Goal: Transaction & Acquisition: Purchase product/service

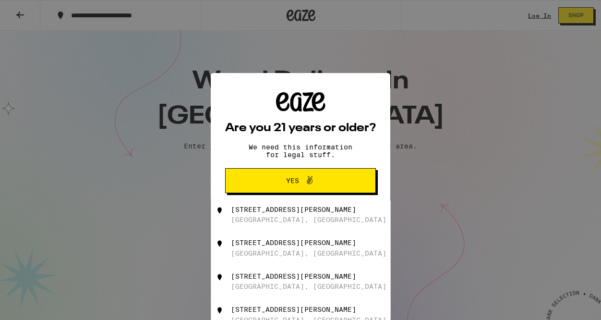
click at [292, 173] on button "Yes" at bounding box center [300, 180] width 151 height 25
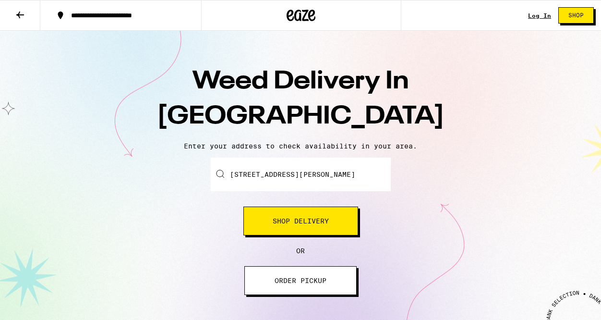
click at [322, 182] on input "[STREET_ADDRESS][PERSON_NAME]" at bounding box center [301, 174] width 180 height 34
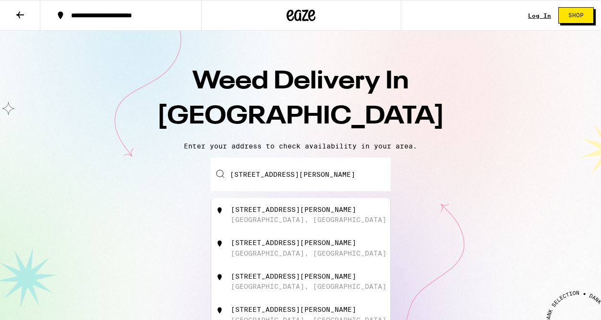
click at [299, 208] on div "[STREET_ADDRESS][PERSON_NAME]" at bounding box center [293, 209] width 125 height 8
type input "[STREET_ADDRESS][PERSON_NAME]"
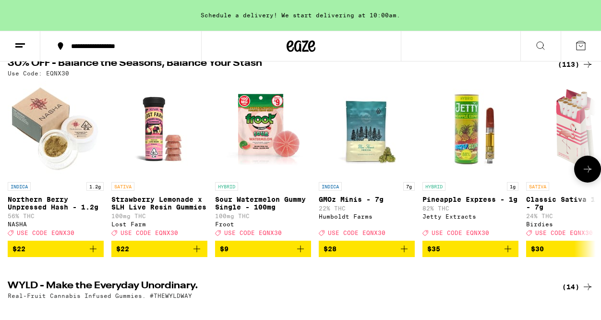
scroll to position [112, 0]
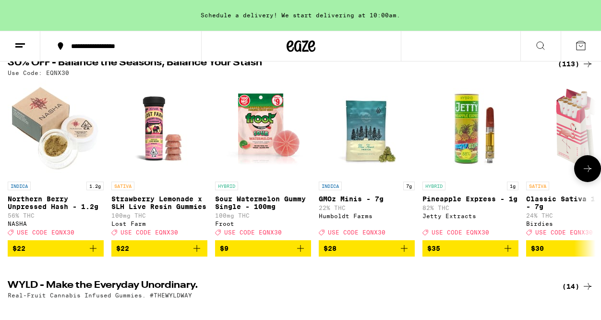
click at [397, 252] on span "$28" at bounding box center [366, 248] width 86 height 12
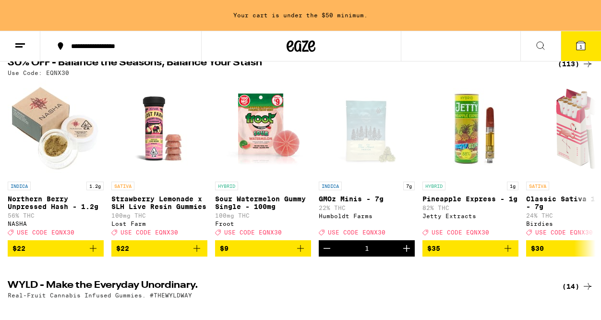
click at [582, 39] on button "1" at bounding box center [581, 46] width 40 height 30
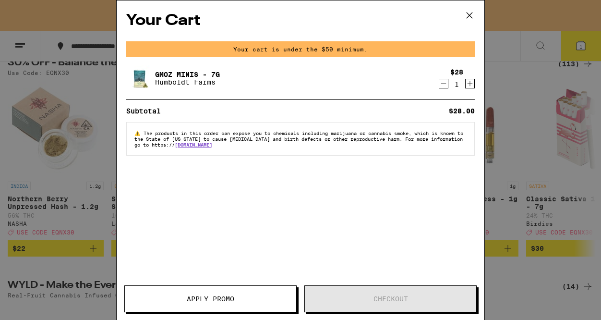
click at [468, 15] on icon at bounding box center [469, 15] width 14 height 14
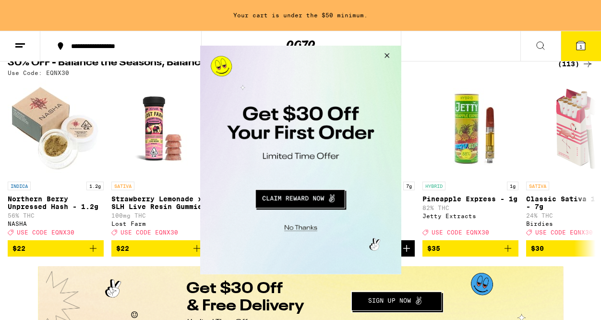
click at [386, 48] on button "Close Modal" at bounding box center [385, 57] width 26 height 23
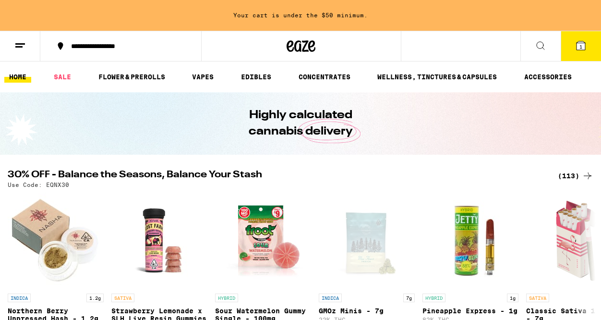
click at [541, 39] on button at bounding box center [540, 46] width 40 height 30
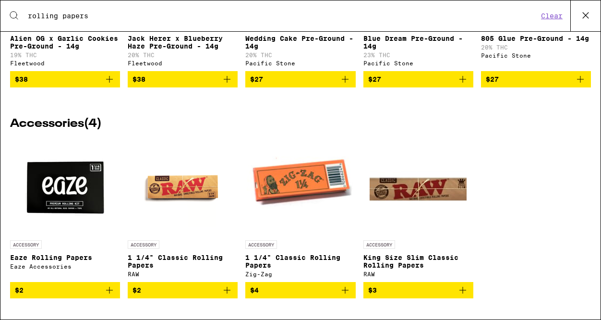
scroll to position [289, 0]
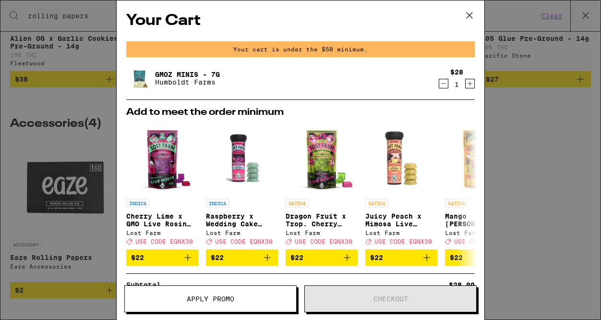
click at [467, 17] on icon at bounding box center [469, 15] width 6 height 6
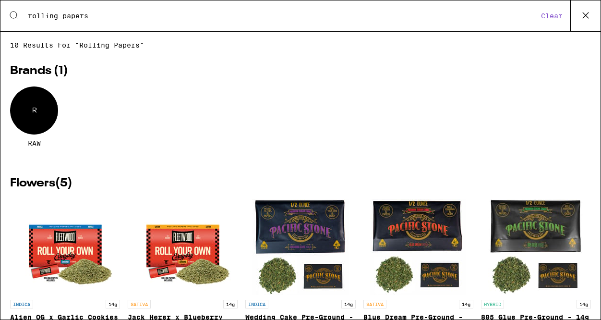
click at [57, 12] on input "rolling papers" at bounding box center [282, 16] width 511 height 9
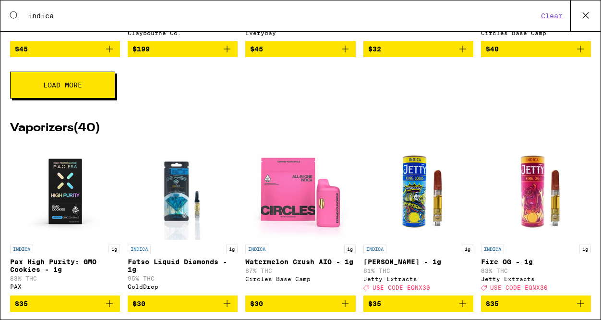
scroll to position [482, 0]
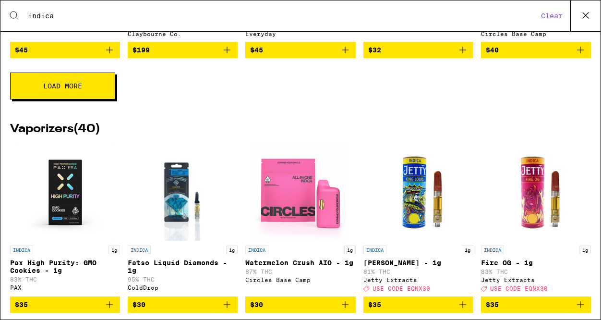
type input "indica"
click at [79, 99] on button "Load More" at bounding box center [62, 85] width 105 height 27
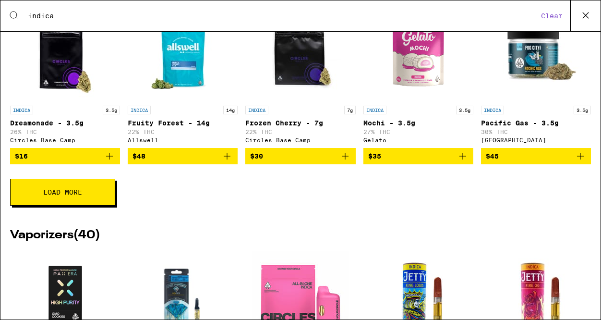
scroll to position [717, 0]
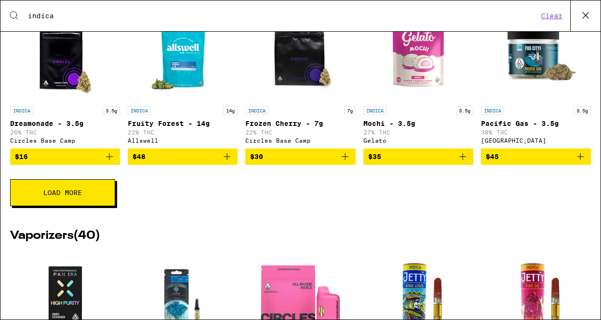
click at [86, 206] on button "Load More" at bounding box center [62, 192] width 105 height 27
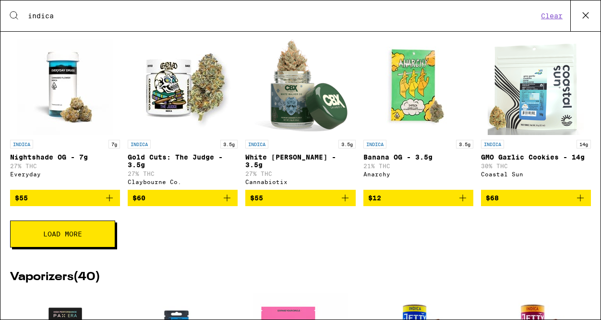
scroll to position [1048, 0]
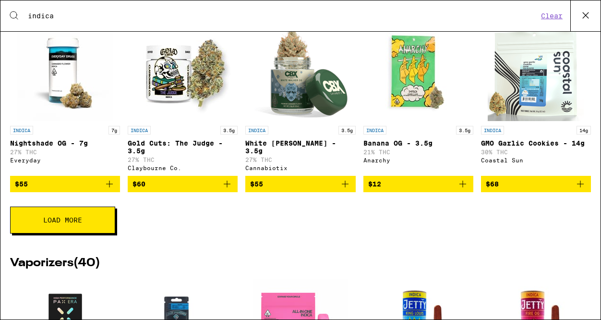
click at [58, 233] on button "Load More" at bounding box center [62, 219] width 105 height 27
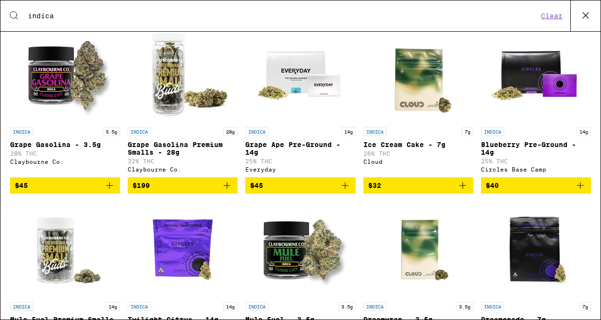
scroll to position [0, 0]
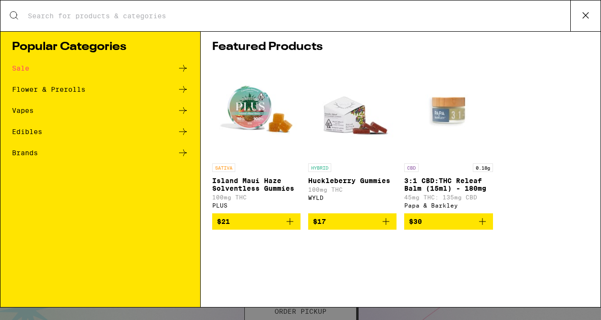
click at [582, 24] on button at bounding box center [585, 15] width 30 height 31
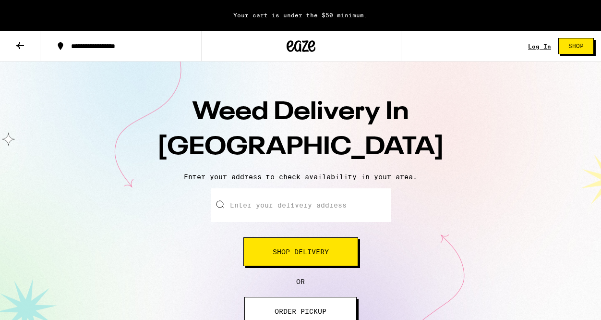
click at [302, 250] on span "Shop Delivery" at bounding box center [301, 251] width 56 height 7
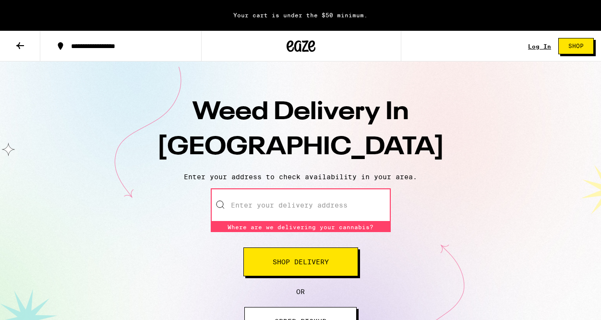
click at [79, 39] on button "**********" at bounding box center [120, 46] width 161 height 29
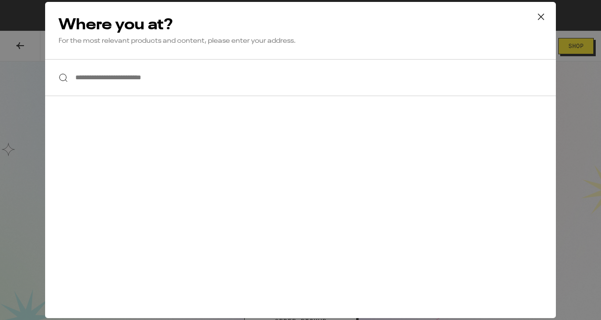
click at [112, 74] on input "**********" at bounding box center [300, 77] width 511 height 37
click at [530, 6] on button at bounding box center [541, 17] width 30 height 31
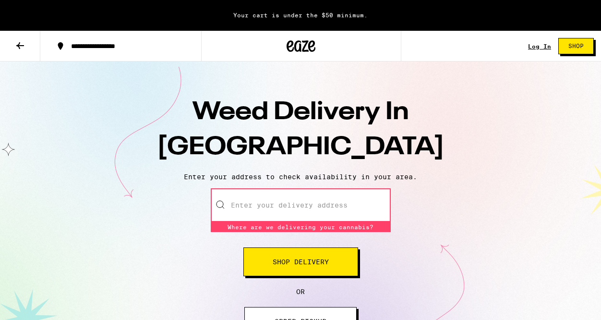
click at [574, 54] on button "Shop" at bounding box center [576, 46] width 36 height 16
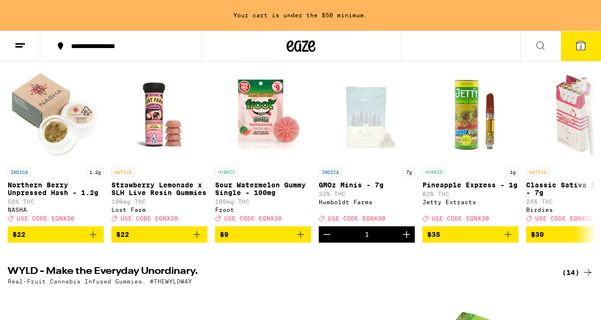
click at [597, 44] on button "1" at bounding box center [581, 46] width 40 height 30
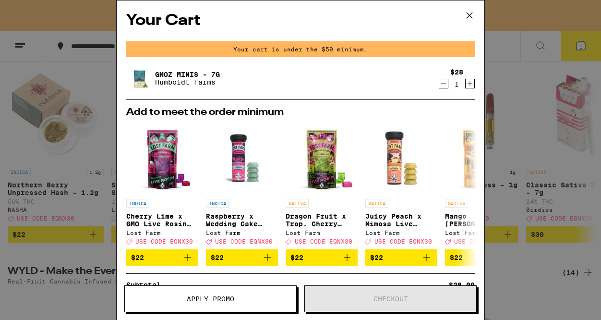
click at [446, 92] on div "GMOz Minis - 7g Humboldt Farms $28 1" at bounding box center [300, 82] width 348 height 35
click at [440, 88] on icon "Decrement" at bounding box center [443, 84] width 9 height 12
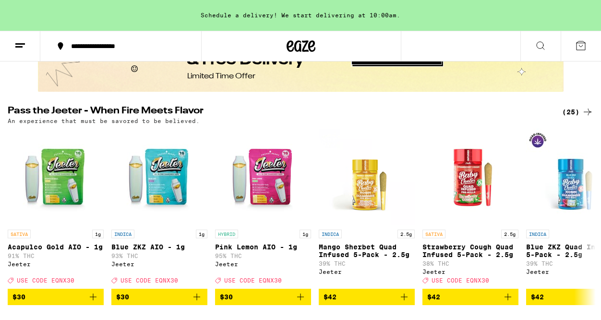
scroll to position [605, 0]
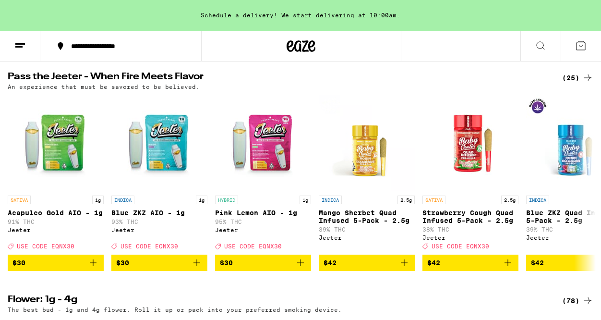
click at [26, 41] on button at bounding box center [20, 46] width 40 height 30
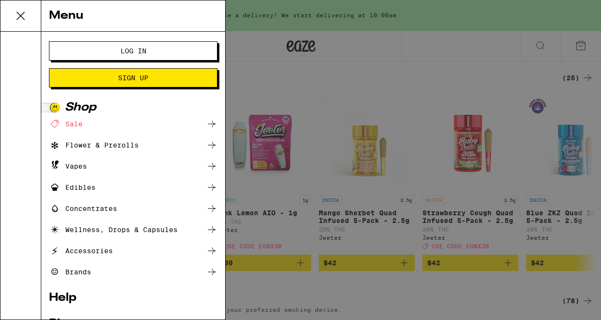
click at [160, 141] on div "Flower & Prerolls" at bounding box center [133, 145] width 168 height 12
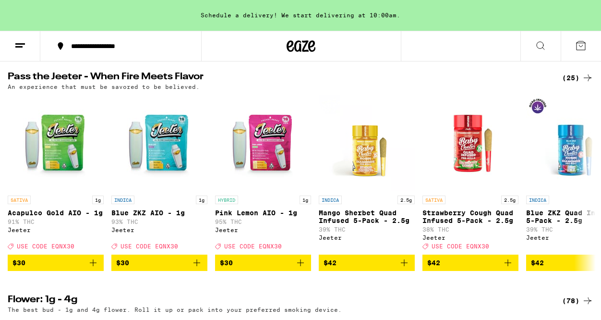
click at [11, 50] on button at bounding box center [20, 46] width 40 height 30
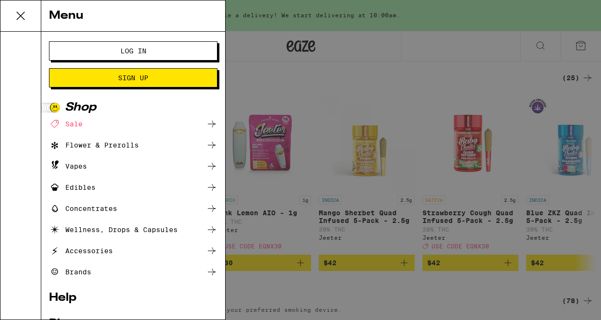
click at [215, 142] on icon at bounding box center [212, 145] width 12 height 12
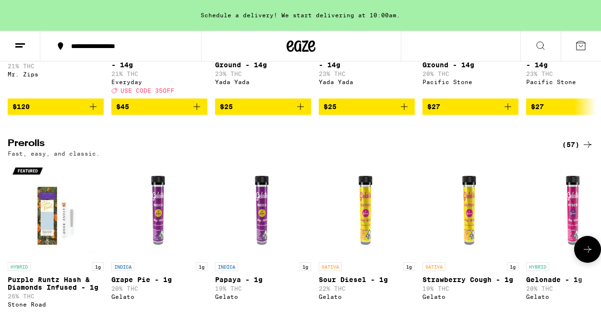
scroll to position [371, 0]
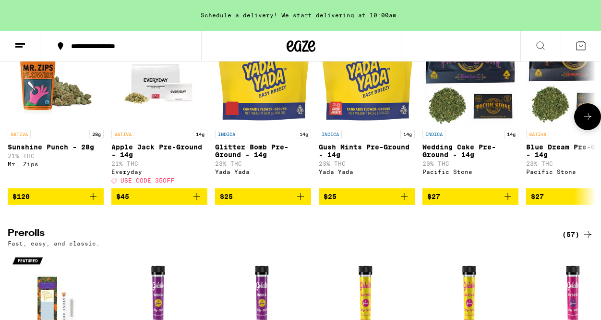
click at [590, 122] on icon at bounding box center [588, 117] width 12 height 12
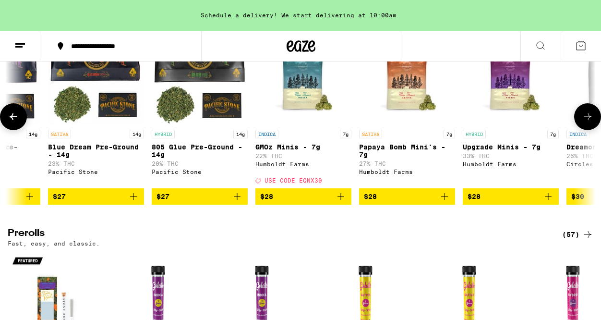
scroll to position [0, 481]
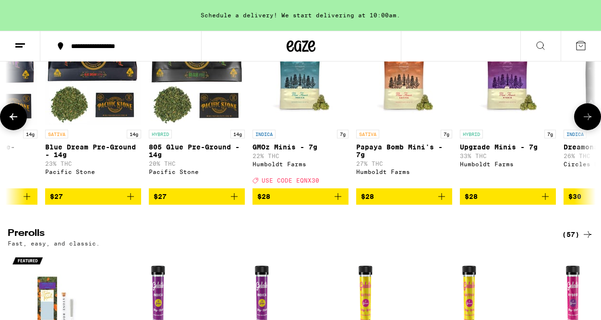
click at [588, 122] on icon at bounding box center [588, 117] width 12 height 12
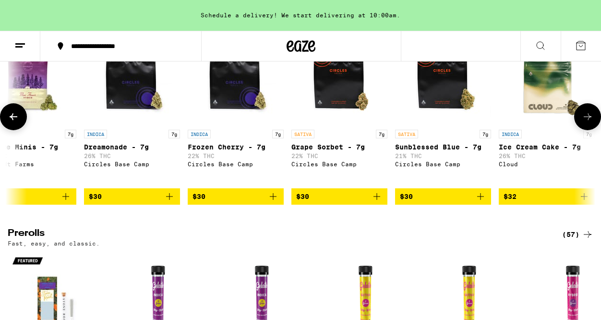
scroll to position [0, 962]
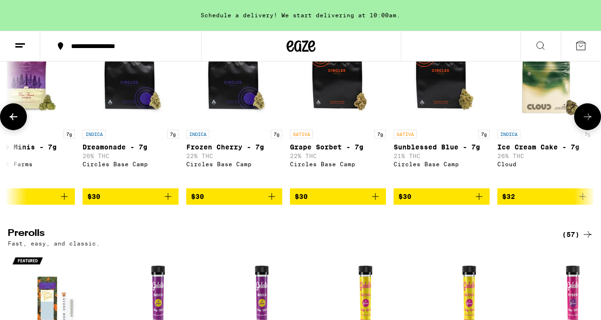
click at [588, 122] on icon at bounding box center [588, 117] width 12 height 12
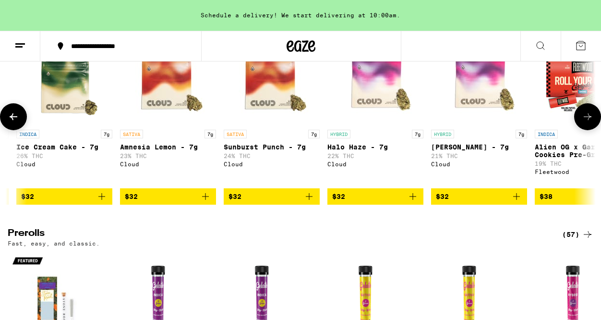
click at [588, 122] on icon at bounding box center [588, 117] width 12 height 12
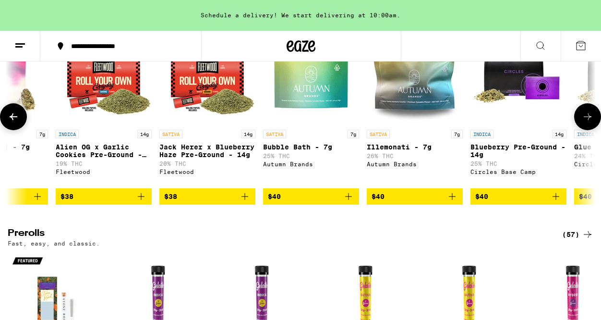
scroll to position [0, 1923]
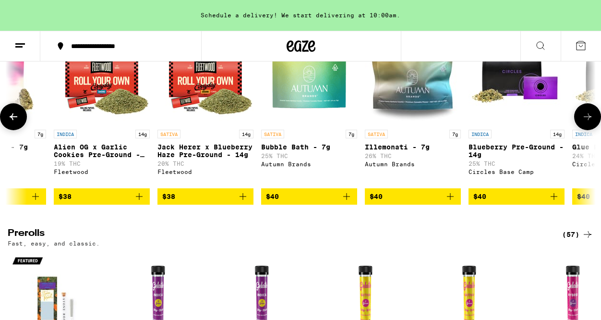
click at [588, 122] on icon at bounding box center [588, 117] width 12 height 12
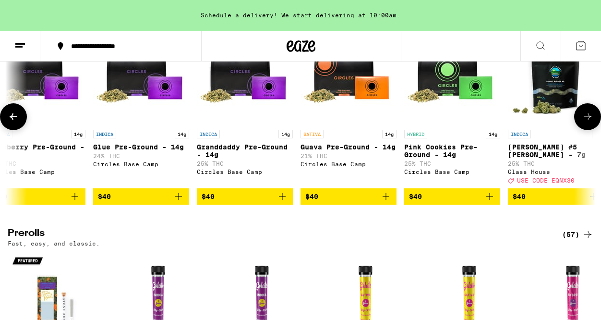
scroll to position [0, 2404]
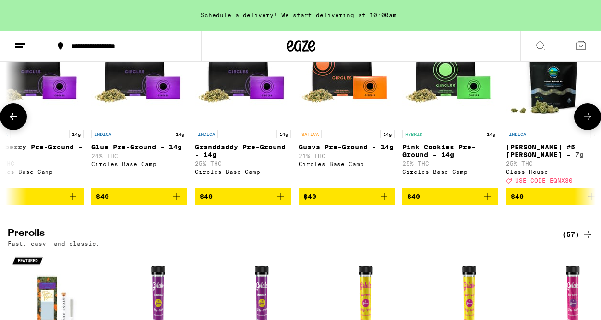
click at [588, 122] on icon at bounding box center [588, 117] width 12 height 12
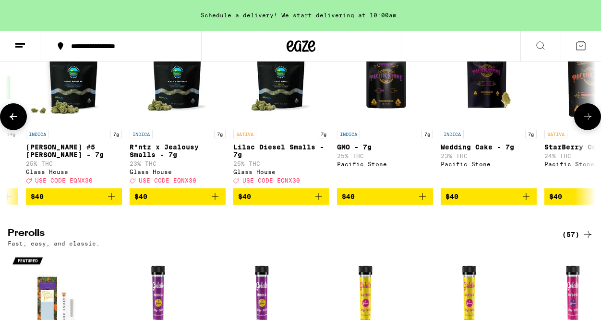
scroll to position [0, 2885]
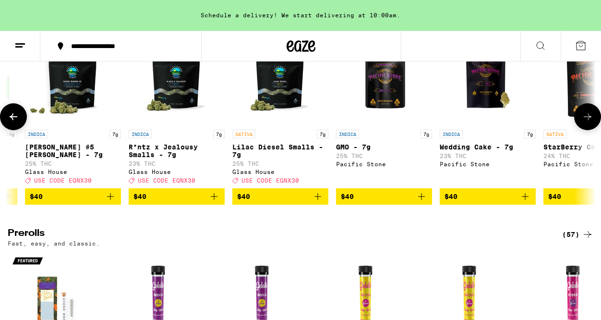
click at [588, 122] on icon at bounding box center [588, 117] width 12 height 12
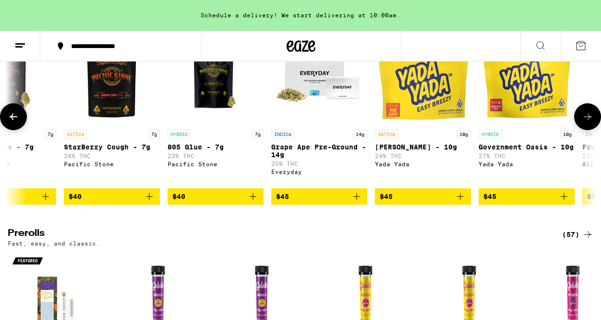
scroll to position [0, 3366]
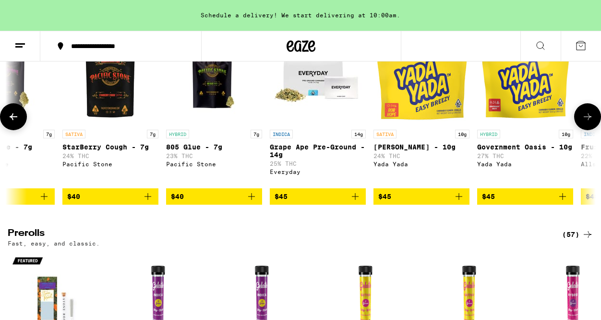
click at [588, 122] on icon at bounding box center [588, 117] width 12 height 12
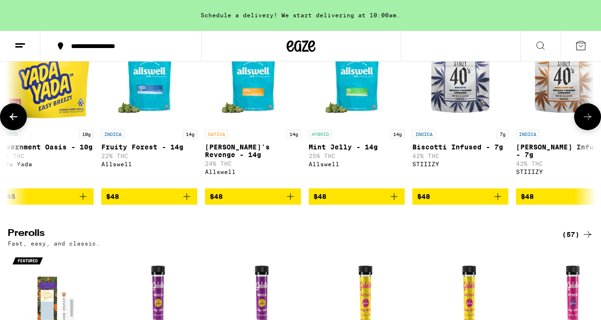
scroll to position [0, 3847]
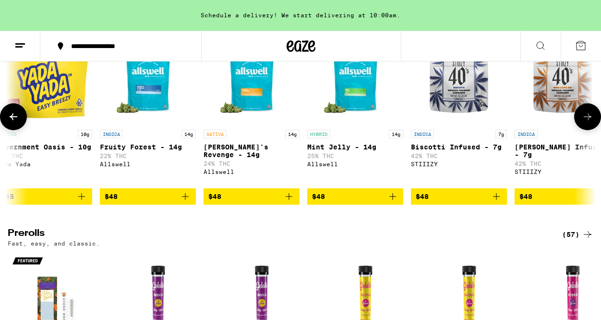
click at [588, 122] on icon at bounding box center [588, 117] width 12 height 12
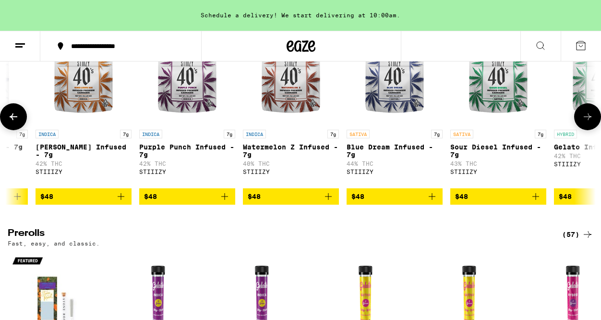
scroll to position [0, 4328]
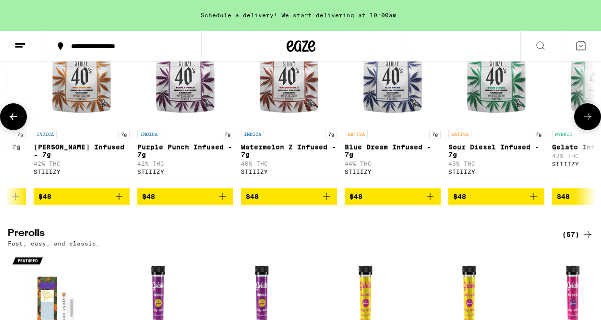
click at [15, 122] on icon at bounding box center [14, 117] width 12 height 12
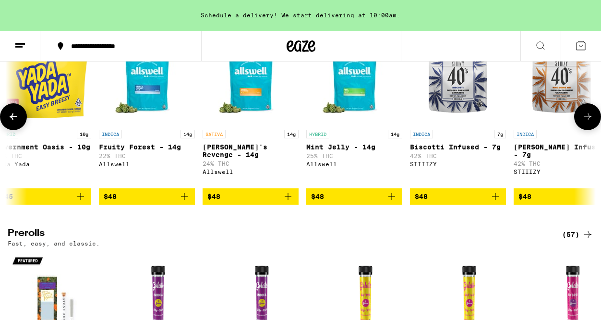
scroll to position [0, 3847]
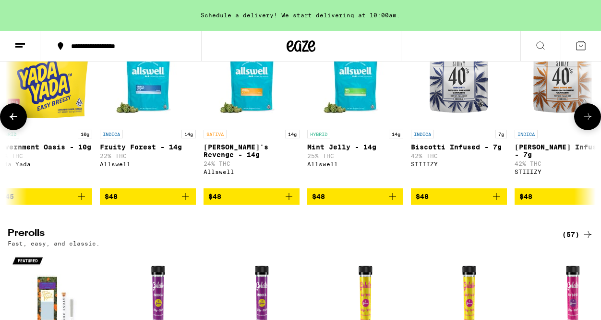
click at [177, 202] on span "$48" at bounding box center [148, 197] width 86 height 12
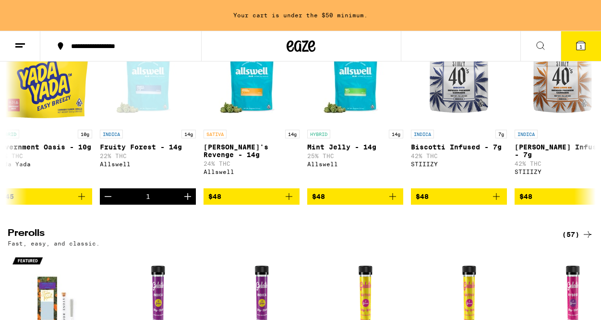
click at [579, 42] on icon at bounding box center [580, 45] width 9 height 9
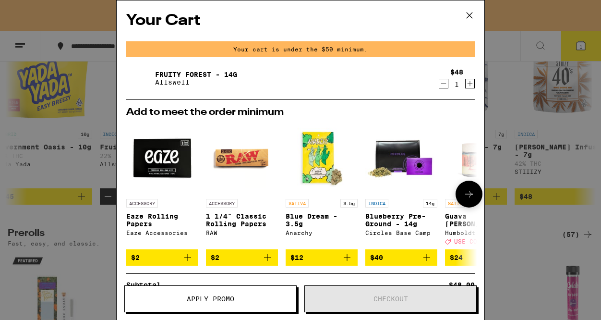
click at [271, 255] on button "$2" at bounding box center [242, 257] width 72 height 16
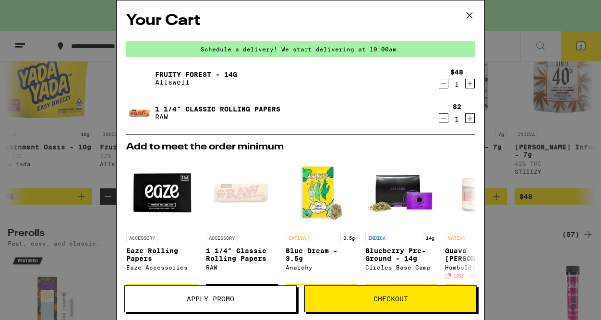
click at [390, 293] on button "Checkout" at bounding box center [390, 298] width 172 height 27
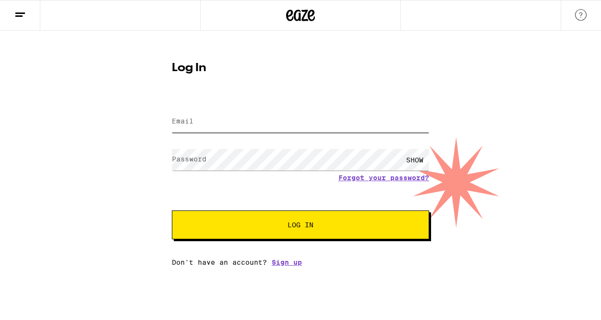
click at [226, 116] on input "Email" at bounding box center [300, 122] width 257 height 22
type input "[PERSON_NAME][EMAIL_ADDRESS][DOMAIN_NAME]"
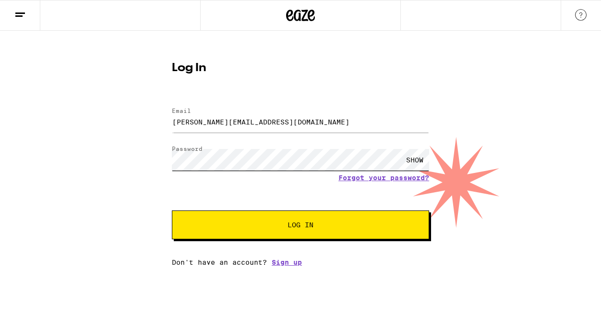
click at [172, 210] on button "Log In" at bounding box center [300, 224] width 257 height 29
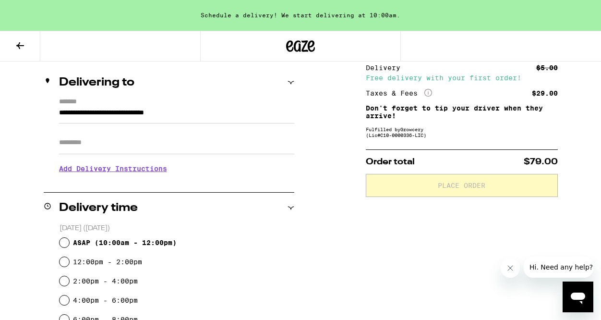
scroll to position [130, 0]
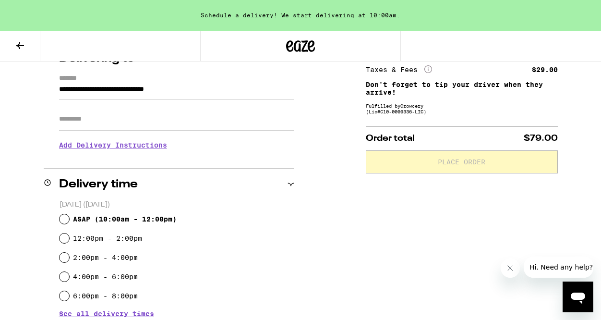
click at [428, 67] on icon "More Info" at bounding box center [428, 69] width 8 height 8
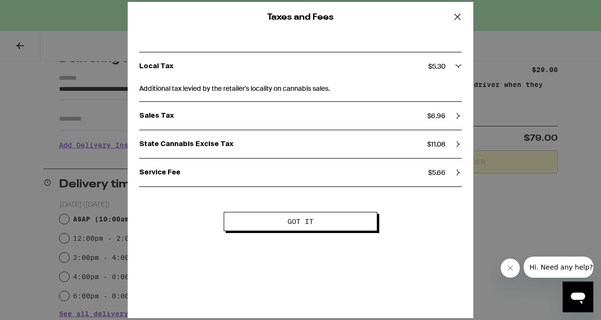
click at [456, 16] on icon at bounding box center [457, 17] width 14 height 14
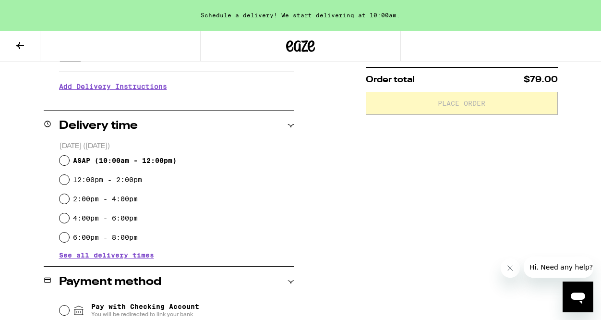
scroll to position [212, 0]
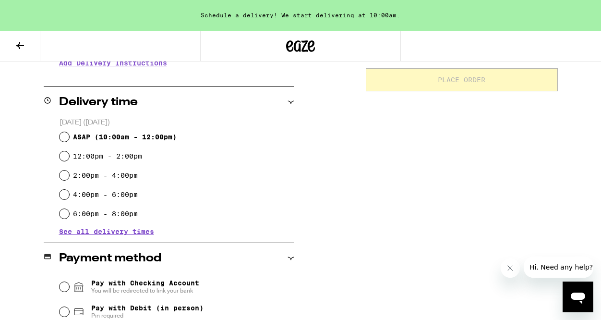
click at [98, 228] on span "See all delivery times" at bounding box center [106, 231] width 95 height 7
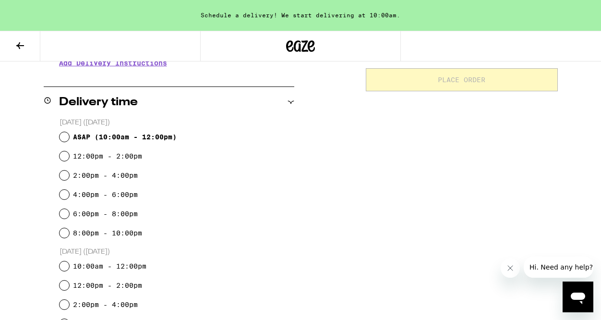
click at [108, 230] on label "8:00pm - 10:00pm" at bounding box center [107, 233] width 69 height 8
click at [69, 230] on input "8:00pm - 10:00pm" at bounding box center [65, 233] width 10 height 10
radio input "true"
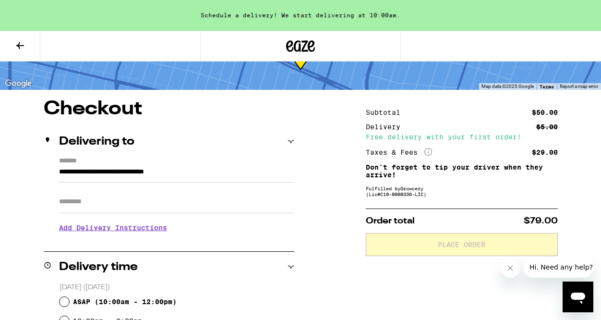
scroll to position [0, 0]
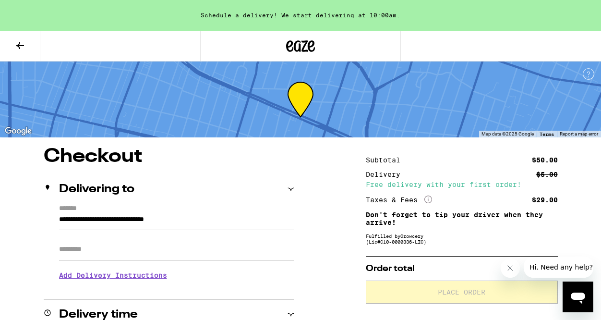
click at [430, 198] on icon "More Info" at bounding box center [428, 199] width 8 height 8
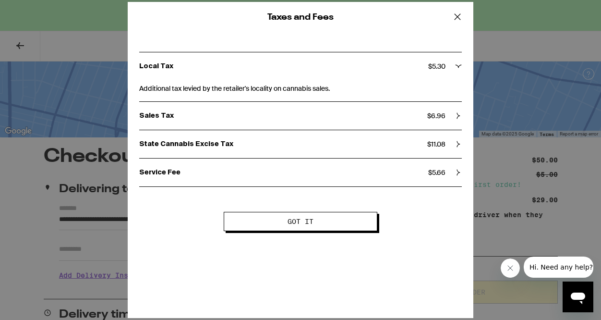
click at [531, 168] on div "Taxes and Fees Local Tax $ 5.30 Additional tax levied by the retailer's localit…" at bounding box center [300, 160] width 601 height 320
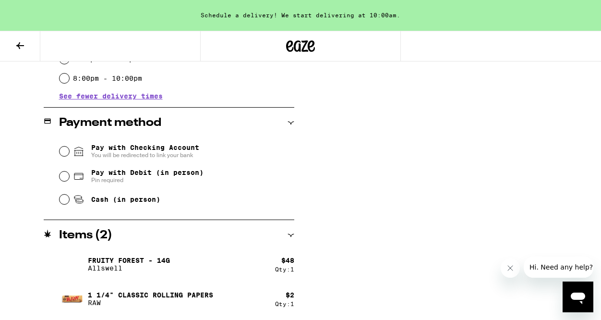
scroll to position [495, 0]
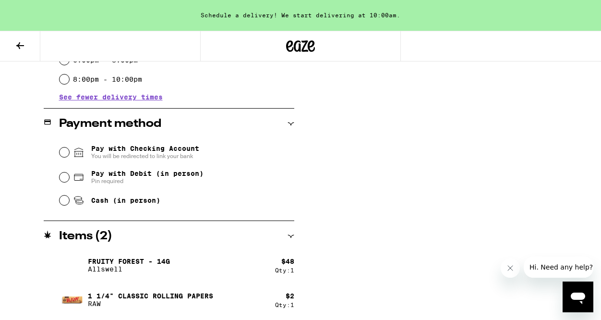
click at [132, 150] on span "Pay with Checking Account You will be redirected to link your bank" at bounding box center [145, 151] width 108 height 15
click at [69, 150] on input "Pay with Checking Account You will be redirected to link your bank" at bounding box center [65, 152] width 10 height 10
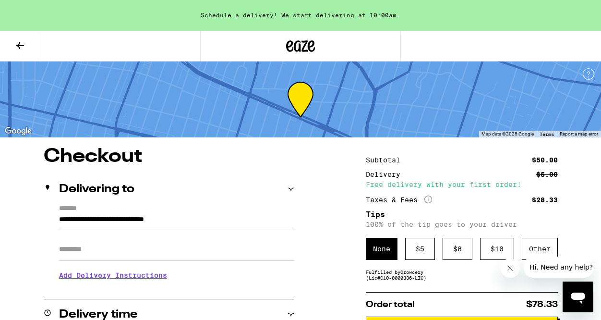
scroll to position [125, 0]
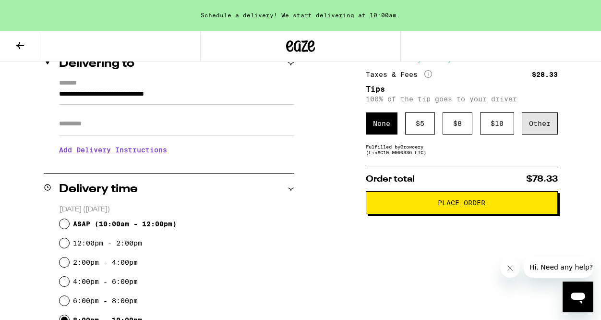
click at [543, 129] on div "Other" at bounding box center [540, 123] width 36 height 22
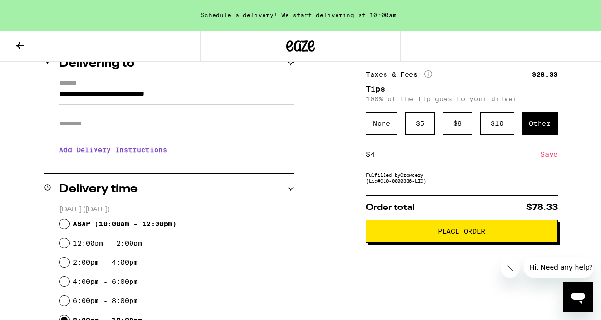
type input "4"
click at [269, 208] on p "[DATE] ([DATE])" at bounding box center [177, 209] width 235 height 9
click at [378, 158] on input "4" at bounding box center [455, 154] width 170 height 9
type input "3"
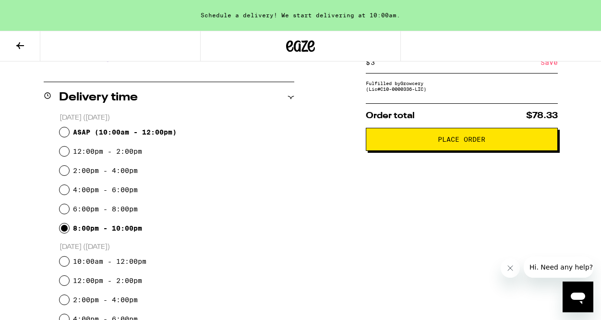
scroll to position [202, 0]
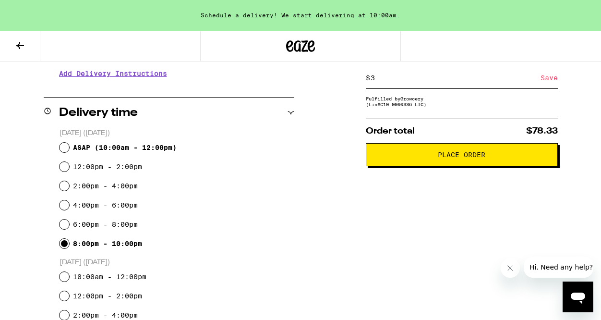
click at [549, 81] on div "Save" at bounding box center [548, 77] width 17 height 21
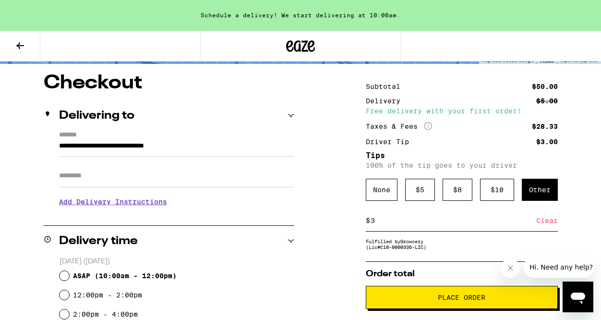
scroll to position [0, 0]
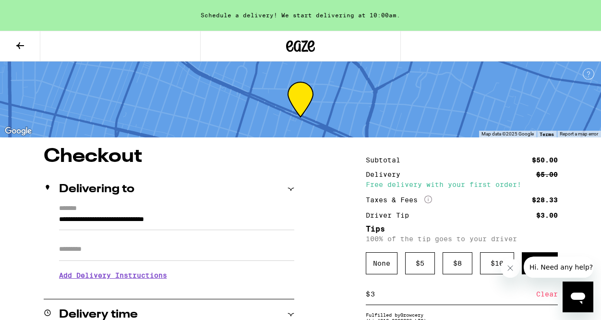
click at [303, 42] on icon at bounding box center [301, 46] width 14 height 12
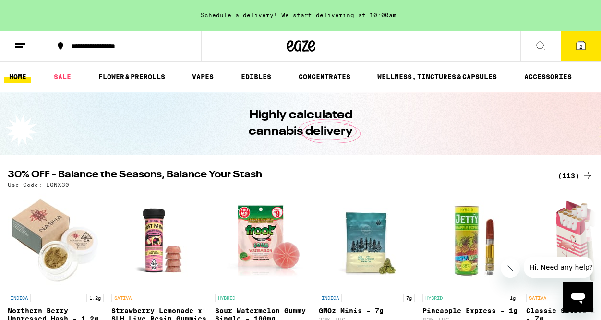
click at [25, 41] on icon at bounding box center [20, 46] width 12 height 12
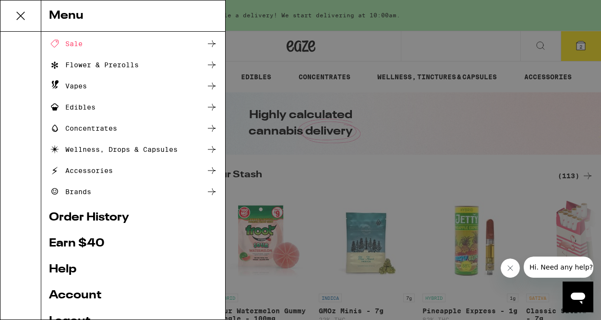
scroll to position [121, 0]
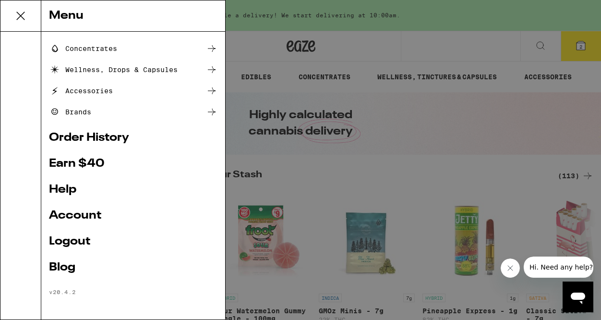
click at [96, 86] on div "Accessories" at bounding box center [81, 91] width 64 height 12
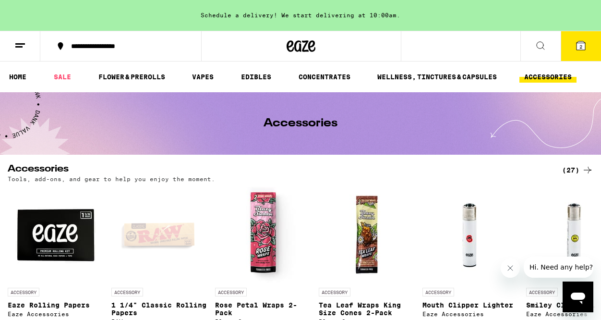
click at [580, 53] on button "2" at bounding box center [581, 46] width 40 height 30
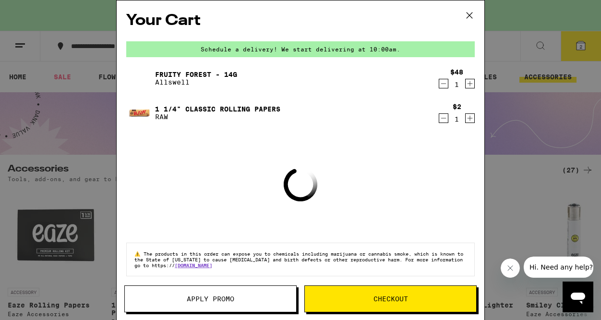
click at [213, 69] on div "Fruity Forest - 14g Allswell" at bounding box center [281, 78] width 311 height 27
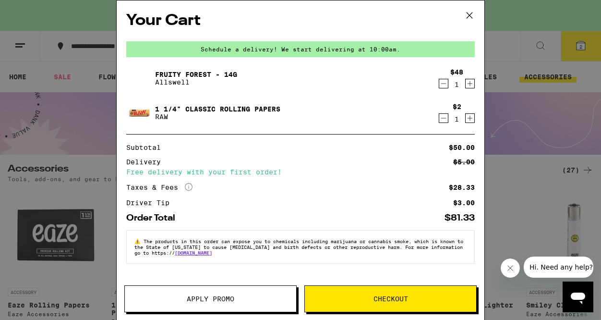
click at [208, 73] on link "Fruity Forest - 14g" at bounding box center [196, 75] width 82 height 8
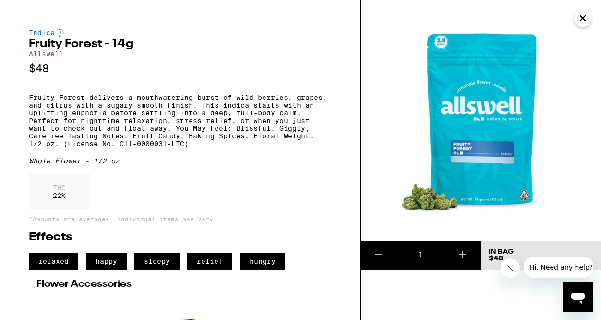
click at [585, 14] on icon "Close" at bounding box center [583, 18] width 12 height 14
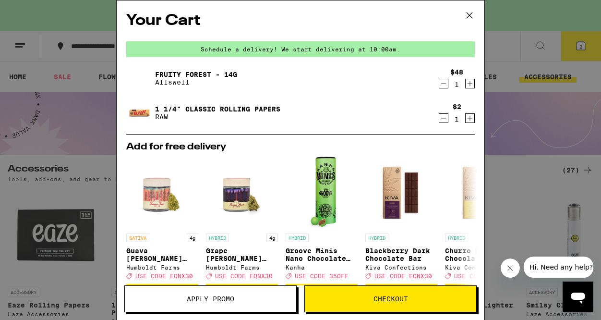
scroll to position [170, 0]
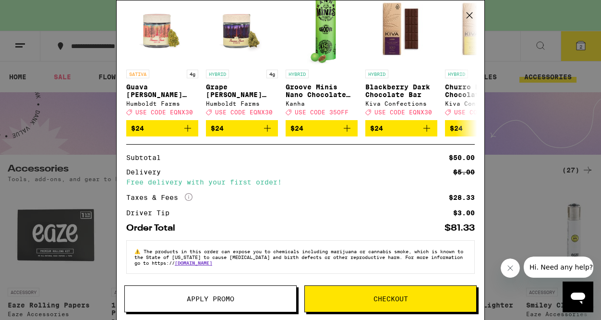
click at [401, 302] on span "Checkout" at bounding box center [390, 298] width 35 height 7
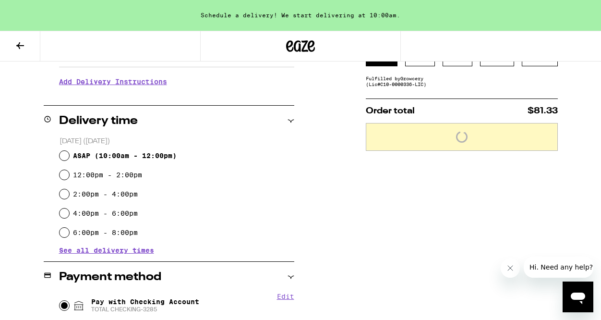
scroll to position [205, 0]
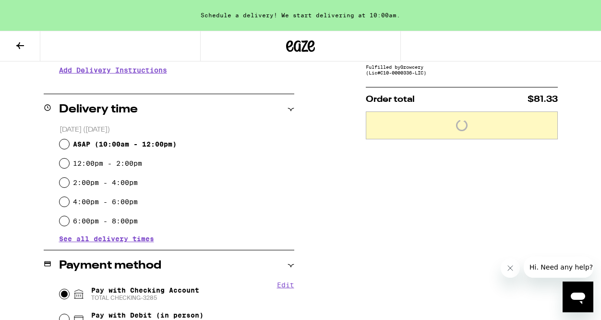
click at [113, 241] on span "See all delivery times" at bounding box center [106, 238] width 95 height 7
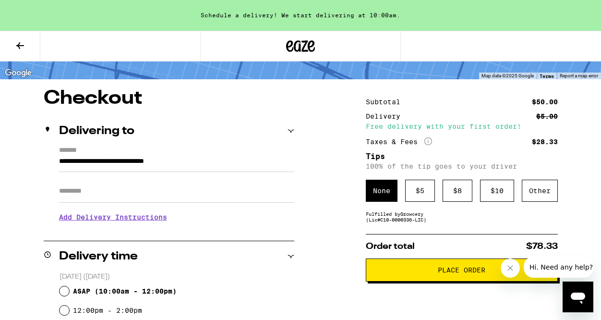
scroll to position [59, 0]
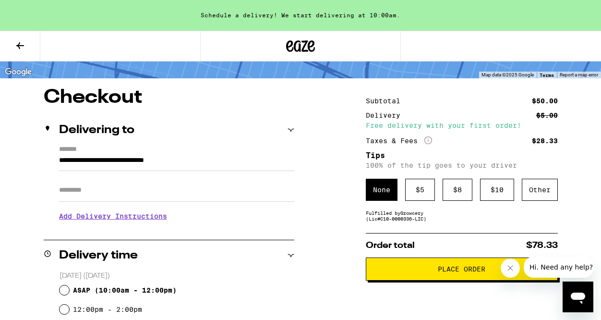
click at [132, 215] on h3 "Add Delivery Instructions" at bounding box center [176, 216] width 235 height 22
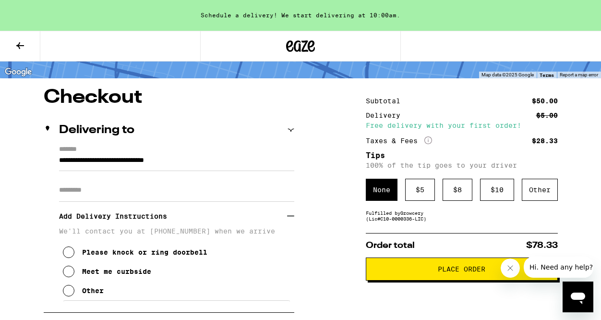
scroll to position [109, 0]
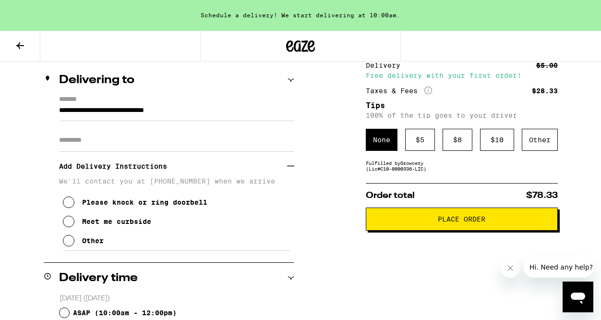
click at [84, 249] on button "Other" at bounding box center [83, 240] width 41 height 19
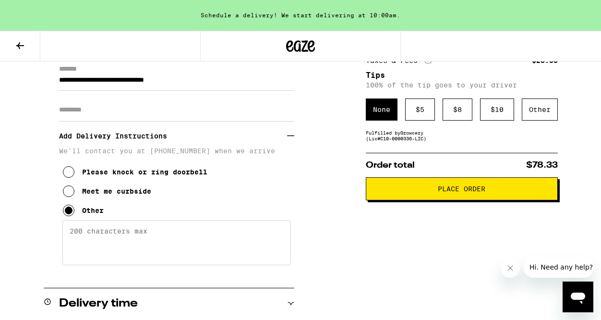
scroll to position [140, 0]
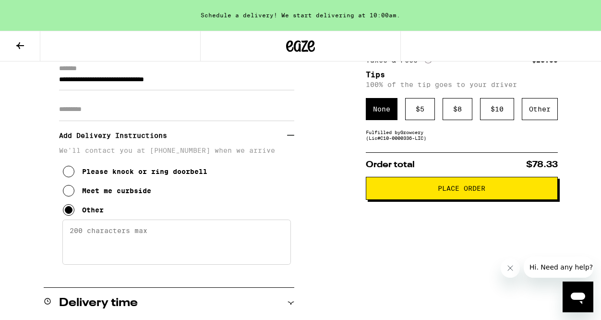
click at [143, 244] on textarea "Enter any other delivery instructions you want driver to know" at bounding box center [176, 241] width 228 height 45
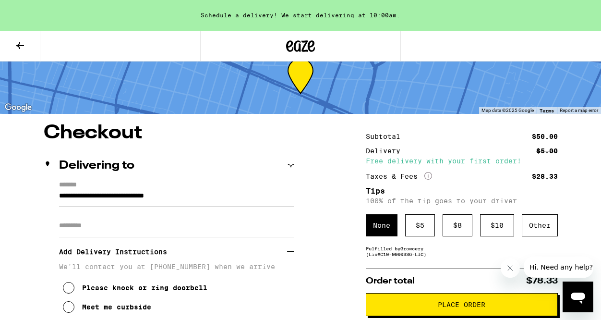
scroll to position [25, 0]
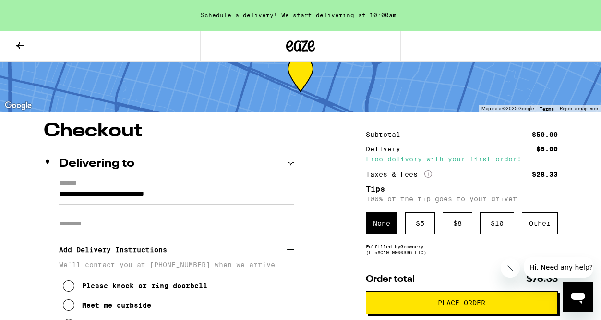
click at [291, 154] on div "Delivering to" at bounding box center [169, 163] width 251 height 31
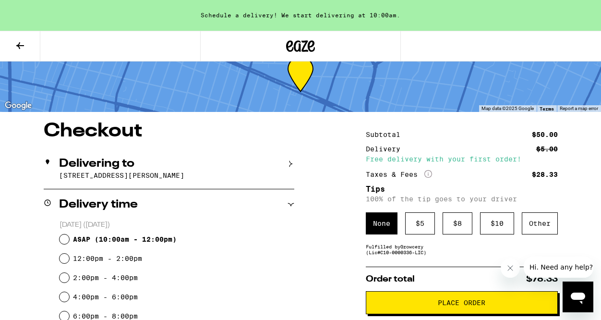
click at [290, 160] on icon at bounding box center [290, 163] width 7 height 7
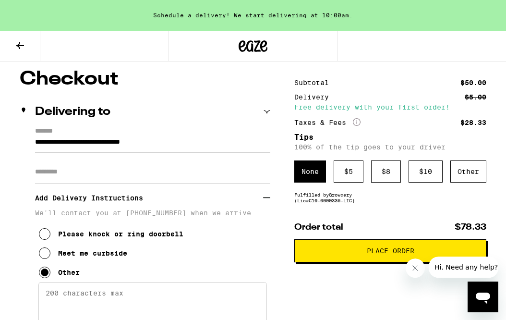
scroll to position [0, 0]
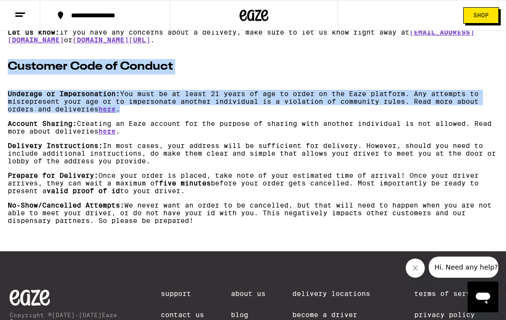
drag, startPoint x: 128, startPoint y: 133, endPoint x: 125, endPoint y: 66, distance: 67.2
click at [125, 65] on div "Our Goal We want Eaze to be recognized as a safe and trustworthy platform that …" at bounding box center [253, 17] width 490 height 414
click at [158, 105] on div "Our Goal We want Eaze to be recognized as a safe and trustworthy platform that …" at bounding box center [253, 17] width 490 height 414
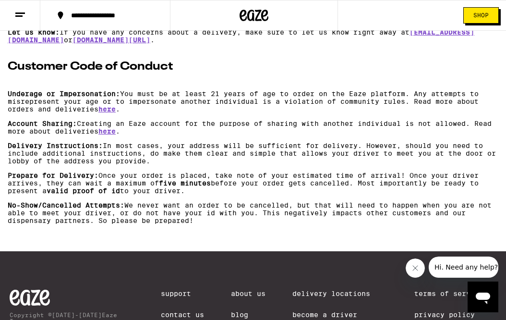
drag, startPoint x: 113, startPoint y: 201, endPoint x: 230, endPoint y: 222, distance: 119.0
click at [230, 194] on p "Prepare for Delivery: Once your order is placed, take note of your estimated ti…" at bounding box center [253, 182] width 490 height 23
drag, startPoint x: 230, startPoint y: 222, endPoint x: 215, endPoint y: 192, distance: 33.3
click at [215, 192] on div "Our Goal We want Eaze to be recognized as a safe and trustworthy platform that …" at bounding box center [253, 17] width 490 height 414
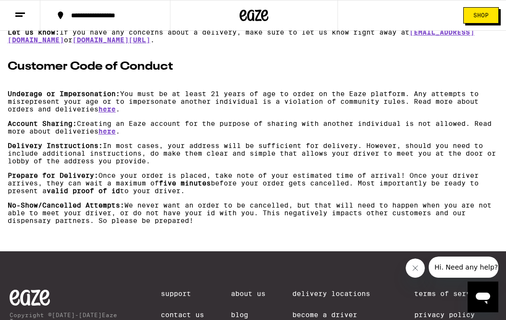
click at [215, 165] on p "Delivery Instructions: In most cases, your address will be sufficient for deliv…" at bounding box center [253, 153] width 490 height 23
drag, startPoint x: 202, startPoint y: 185, endPoint x: 233, endPoint y: 228, distance: 53.2
click at [233, 224] on div "Our Goal We want Eaze to be recognized as a safe and trustworthy platform that …" at bounding box center [253, 17] width 490 height 414
